Goal: Contribute content: Add original content to the website for others to see

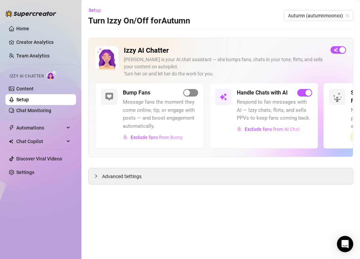
click at [194, 91] on span "button" at bounding box center [190, 92] width 15 height 7
click at [33, 175] on link "Settings" at bounding box center [25, 171] width 18 height 5
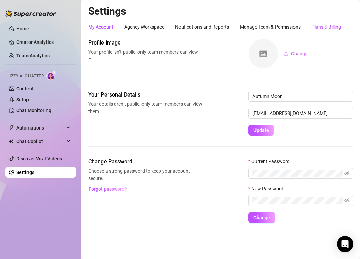
click at [341, 25] on div "Plans & Billing" at bounding box center [327, 26] width 30 height 7
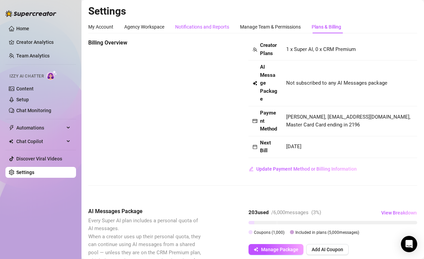
click at [203, 23] on div "Notifications and Reports" at bounding box center [202, 26] width 54 height 7
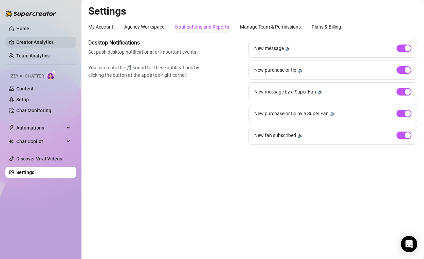
click at [52, 41] on link "Creator Analytics" at bounding box center [43, 42] width 54 height 11
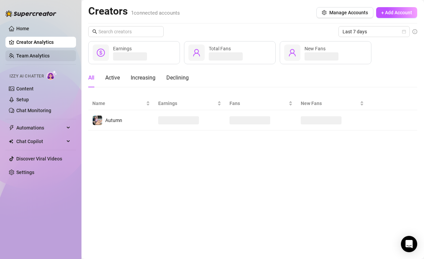
click at [50, 53] on link "Team Analytics" at bounding box center [32, 55] width 33 height 5
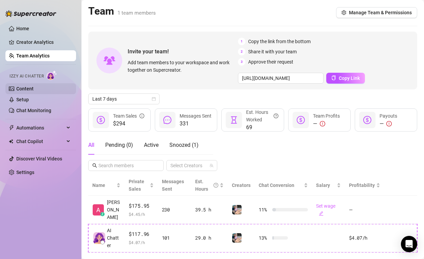
click at [34, 89] on link "Content" at bounding box center [24, 88] width 17 height 5
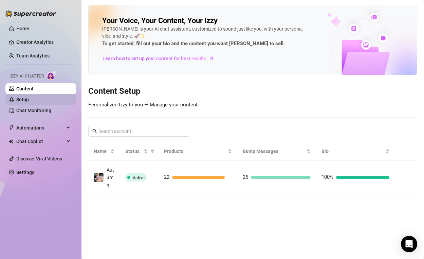
click at [29, 102] on link "Setup" at bounding box center [22, 99] width 13 height 5
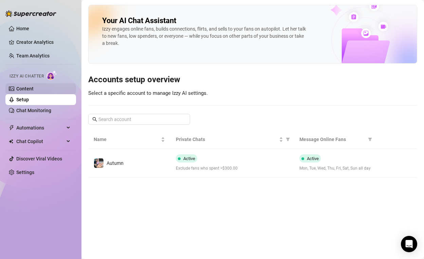
click at [34, 89] on link "Content" at bounding box center [24, 88] width 17 height 5
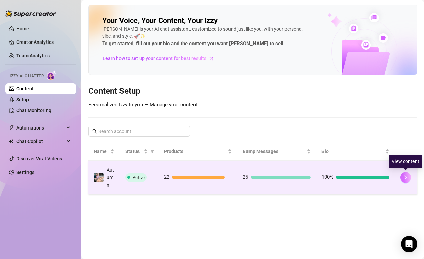
click at [360, 178] on icon "right" at bounding box center [405, 177] width 5 height 5
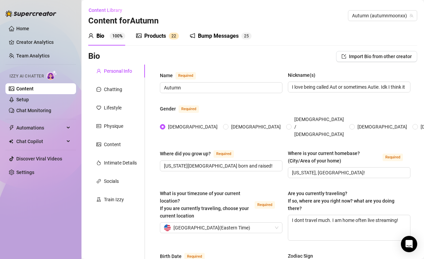
click at [237, 26] on div "Content Library Content for Autumn Autumn (autumnmoonxx)" at bounding box center [252, 16] width 329 height 22
click at [234, 34] on div "Bump Messages" at bounding box center [218, 36] width 41 height 8
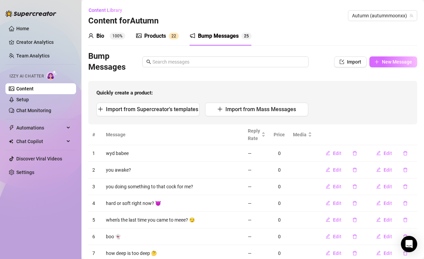
click at [360, 61] on span "New Message" at bounding box center [397, 61] width 30 height 5
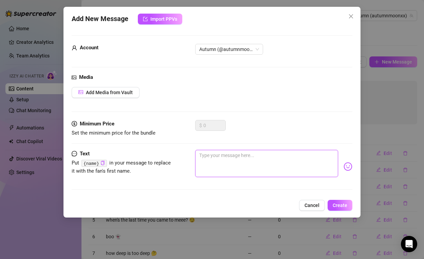
click at [224, 163] on textarea at bounding box center [266, 163] width 143 height 27
type textarea "h"
type textarea "hi"
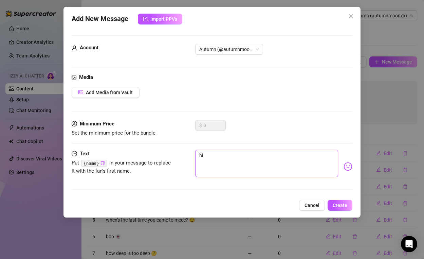
type textarea "hi"
type textarea "hi 🥰"
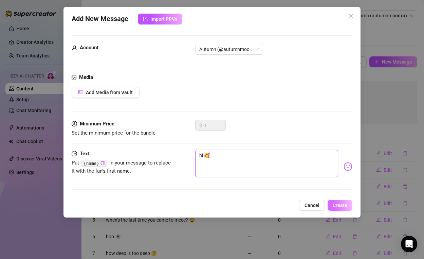
type textarea "hi 🥰"
type textarea "hi 🥰 y"
type textarea "hi 🥰 yo"
type textarea "hi 🥰 you"
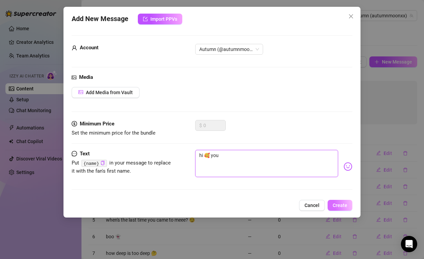
type textarea "hi 🥰 you d"
type textarea "hi 🥰 you do"
type textarea "hi 🥰 you doi"
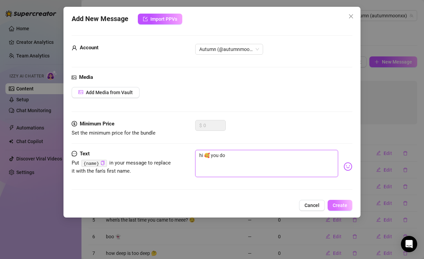
type textarea "hi 🥰 you doi"
type textarea "hi 🥰 you doin"
type textarea "hi 🥰 you doing"
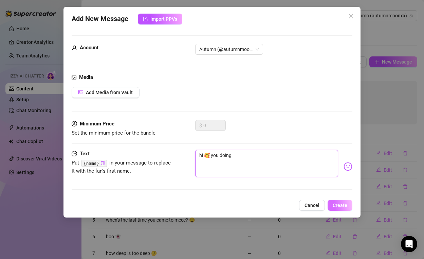
type textarea "hi 🥰 you doing"
type textarea "hi 🥰 you doing s"
type textarea "hi 🥰 you doing so"
type textarea "hi 🥰 you doing som"
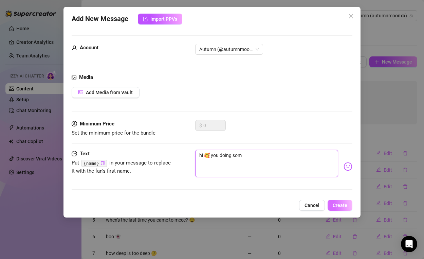
type textarea "hi 🥰 you doing some"
type textarea "hi 🥰 you doing somet"
type textarea "hi 🥰 you doing someth"
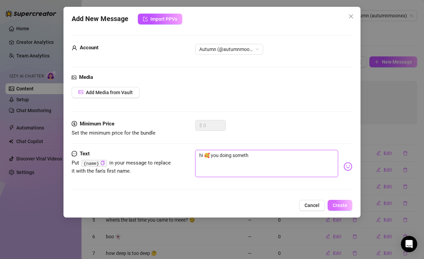
type textarea "hi 🥰 you doing somethi"
type textarea "hi 🥰 you doing somethin"
type textarea "hi 🥰 you doing something"
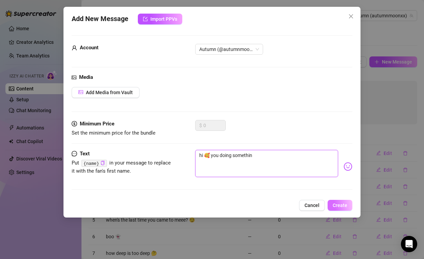
type textarea "hi 🥰 you doing something"
type textarea "hi 🥰 you doing something r"
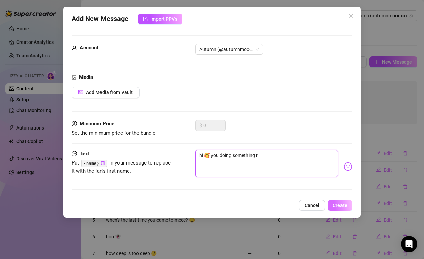
type textarea "hi 🥰 you doing something rn"
type textarea "hi 🥰 you doing something rn?"
click at [347, 205] on span "Create" at bounding box center [340, 204] width 15 height 5
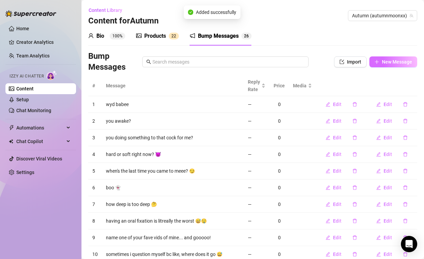
click at [360, 65] on button "New Message" at bounding box center [393, 61] width 48 height 11
type textarea "Type your message here..."
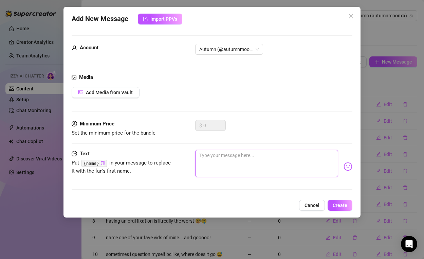
click at [265, 156] on textarea at bounding box center [266, 163] width 143 height 27
click at [124, 93] on span "Add Media from Vault" at bounding box center [109, 92] width 47 height 5
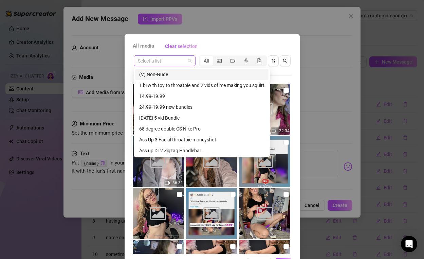
click at [191, 62] on div "Select a list" at bounding box center [165, 60] width 62 height 11
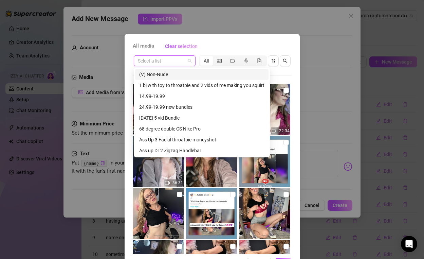
click at [218, 49] on div "All media Clear selection" at bounding box center [212, 46] width 159 height 11
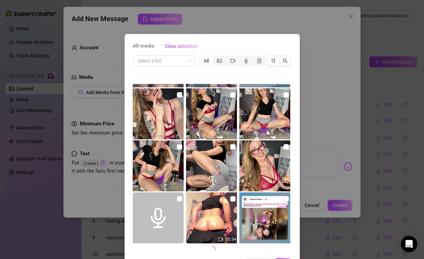
scroll to position [256, 0]
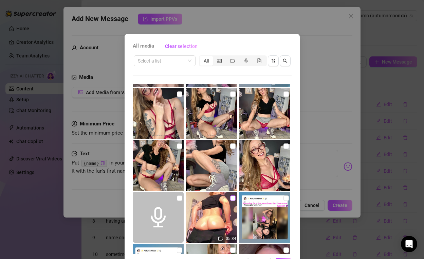
click at [232, 198] on input "checkbox" at bounding box center [232, 197] width 5 height 5
checkbox input "true"
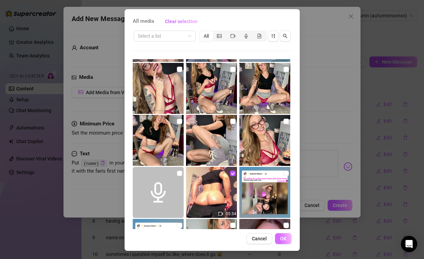
click at [281, 239] on span "OK" at bounding box center [283, 238] width 6 height 5
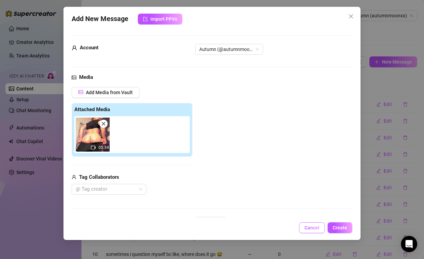
click at [308, 226] on span "Cancel" at bounding box center [312, 227] width 15 height 5
